Goal: Task Accomplishment & Management: Complete application form

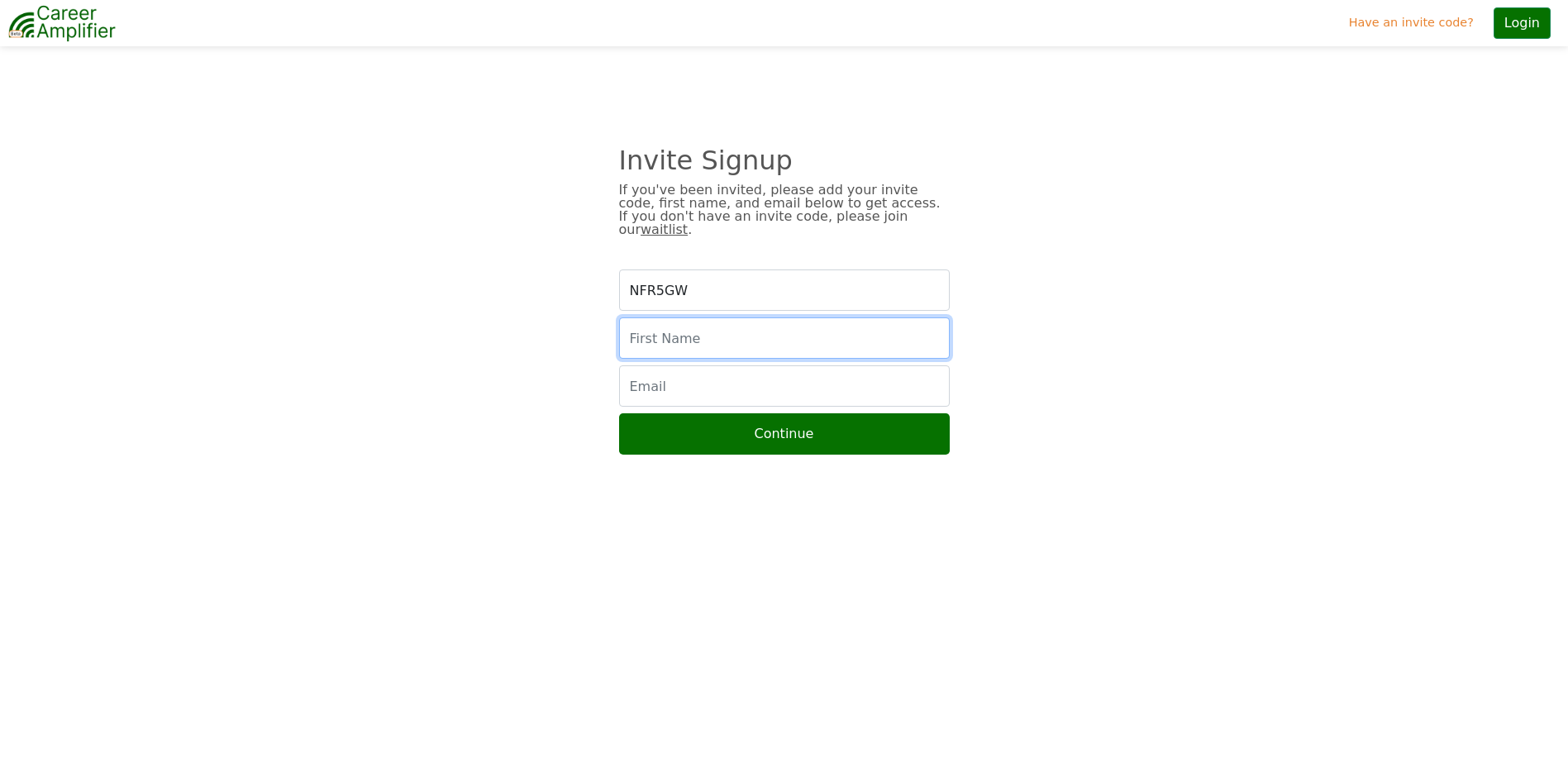
click at [690, 325] on input "text" at bounding box center [784, 337] width 331 height 41
type input "Alex"
click at [750, 382] on input "email" at bounding box center [784, 385] width 331 height 41
type input "kafyrov@outlook.com"
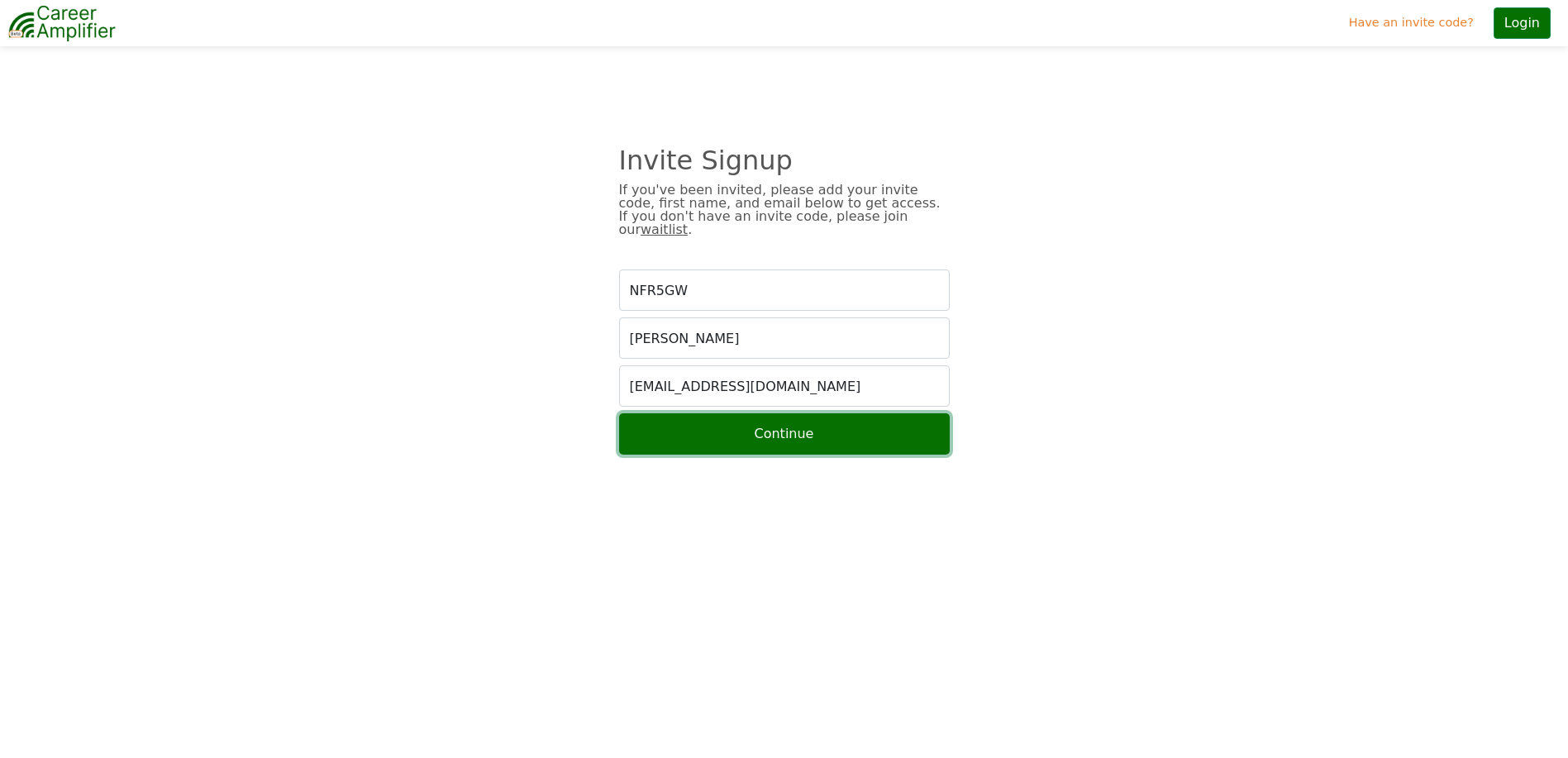
drag, startPoint x: 780, startPoint y: 416, endPoint x: 800, endPoint y: 415, distance: 20.0
click at [781, 416] on button "Continue" at bounding box center [784, 434] width 331 height 41
